Goal: Task Accomplishment & Management: Use online tool/utility

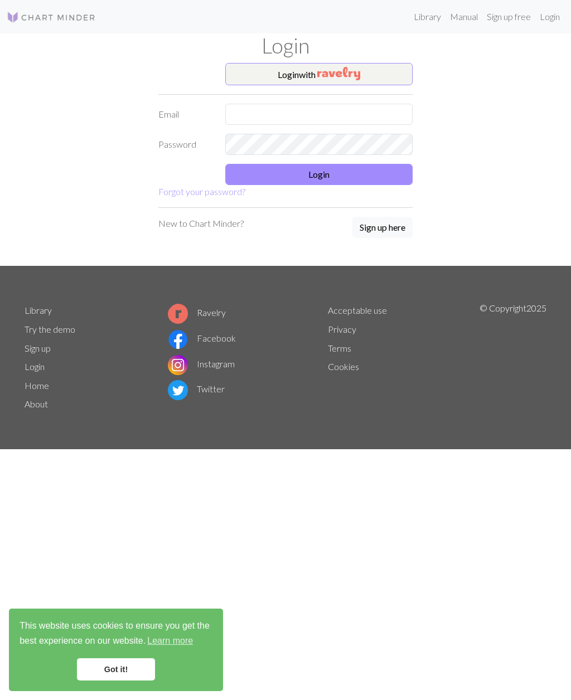
click at [354, 72] on img "button" at bounding box center [338, 73] width 43 height 13
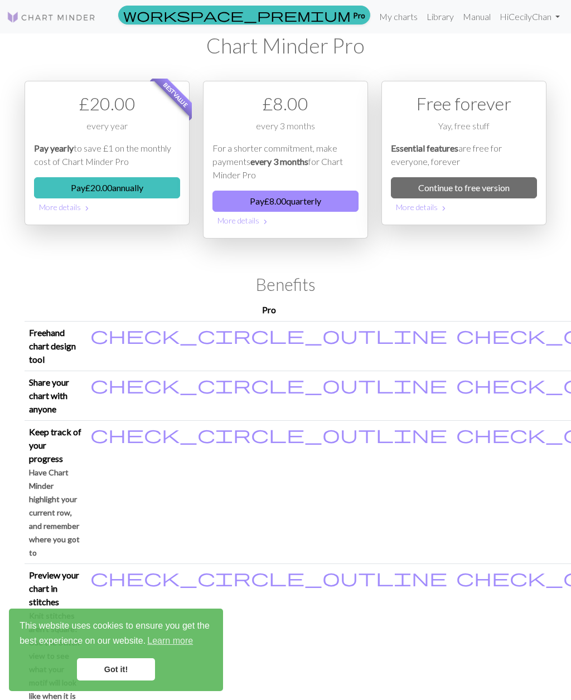
click at [393, 12] on link "My charts" at bounding box center [397, 17] width 47 height 22
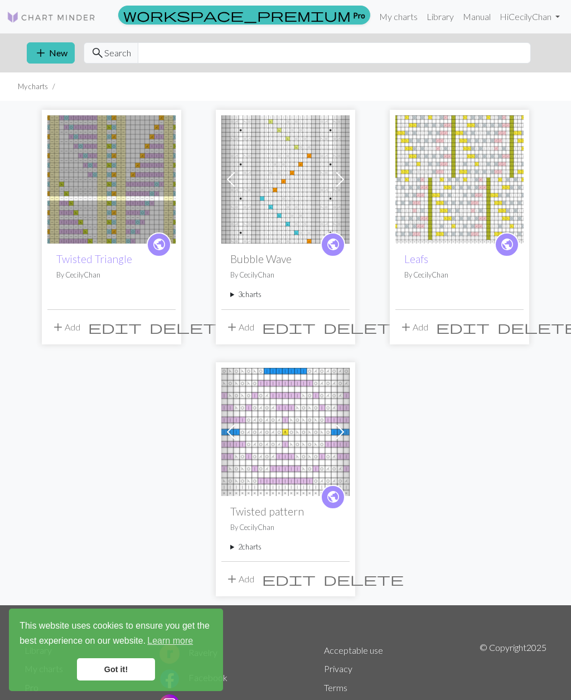
click at [99, 242] on img at bounding box center [111, 179] width 128 height 128
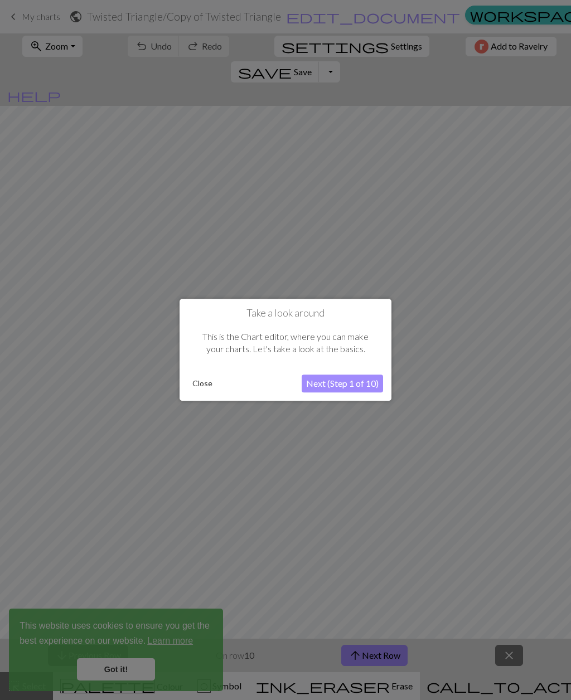
click at [204, 383] on button "Close" at bounding box center [202, 384] width 29 height 17
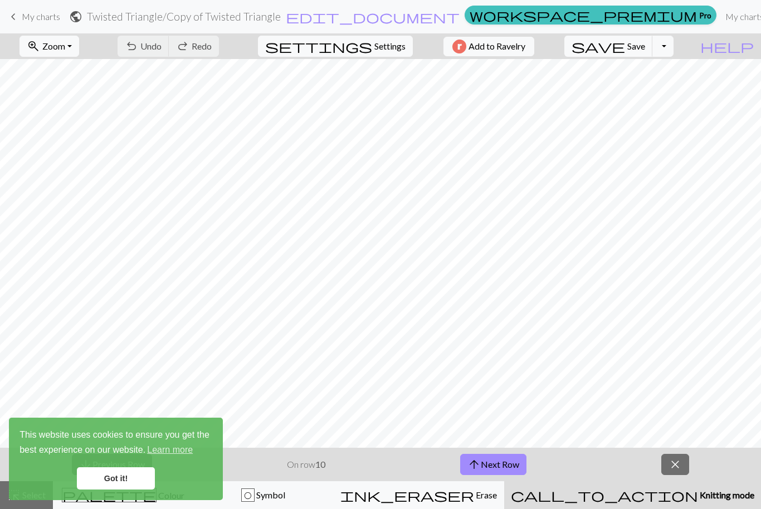
click at [510, 463] on button "arrow_upward Next Row" at bounding box center [493, 464] width 66 height 21
click at [128, 479] on link "Got it!" at bounding box center [116, 479] width 78 height 22
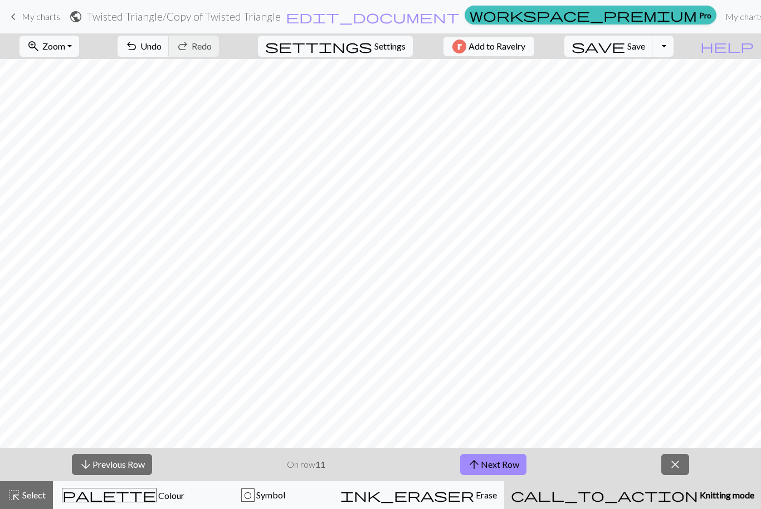
click at [285, 491] on span "Symbol" at bounding box center [270, 495] width 31 height 11
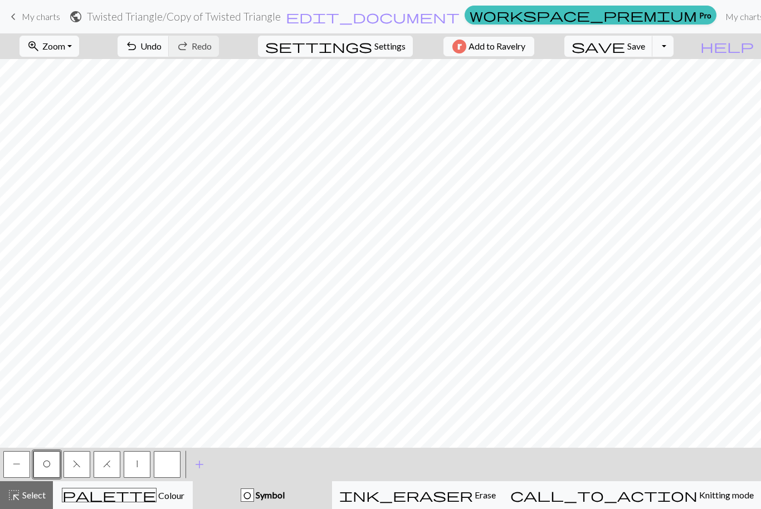
click at [135, 469] on button "|" at bounding box center [137, 464] width 27 height 27
click at [570, 49] on span "Save" at bounding box center [636, 46] width 18 height 11
click at [570, 42] on div "Chart saved" at bounding box center [380, 22] width 761 height 44
click at [570, 493] on span "Knitting mode" at bounding box center [726, 495] width 56 height 11
